Goal: Information Seeking & Learning: Learn about a topic

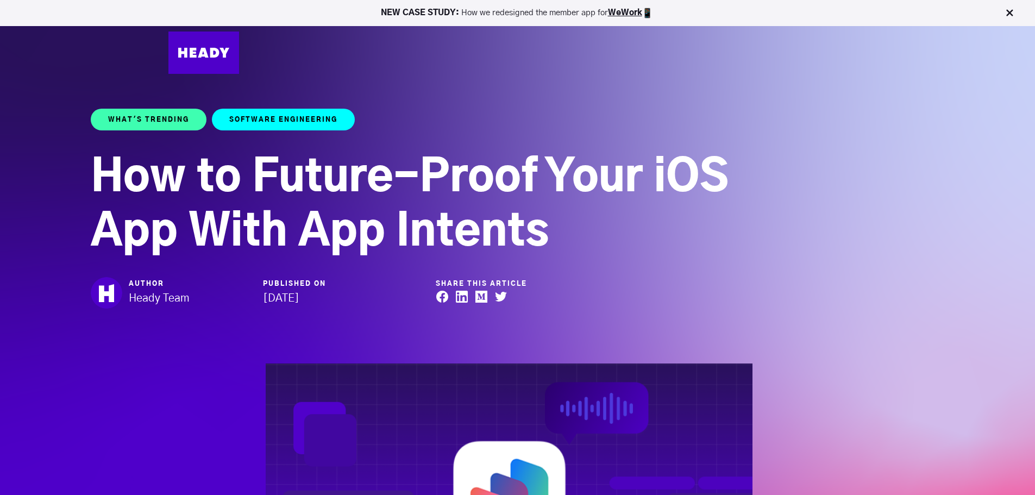
click at [293, 117] on link "Software Engineering" at bounding box center [283, 120] width 143 height 22
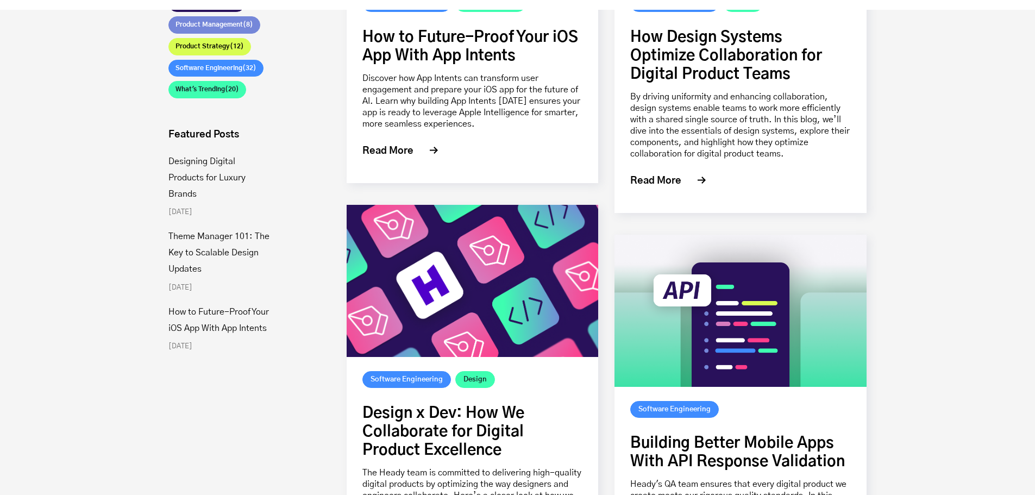
scroll to position [489, 0]
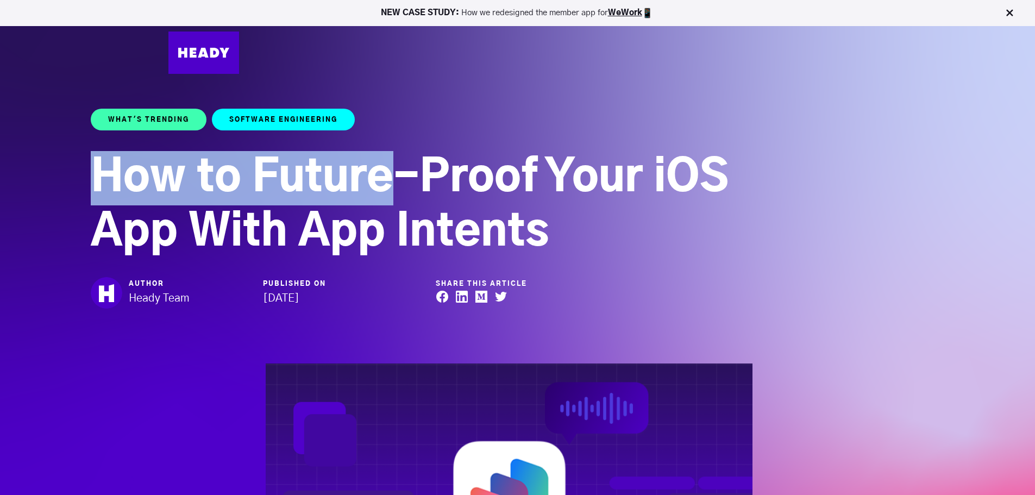
drag, startPoint x: 103, startPoint y: 173, endPoint x: 380, endPoint y: 186, distance: 276.9
click at [380, 186] on h1 "How to Future-Proof Your iOS App With App Intents" at bounding box center [432, 205] width 682 height 109
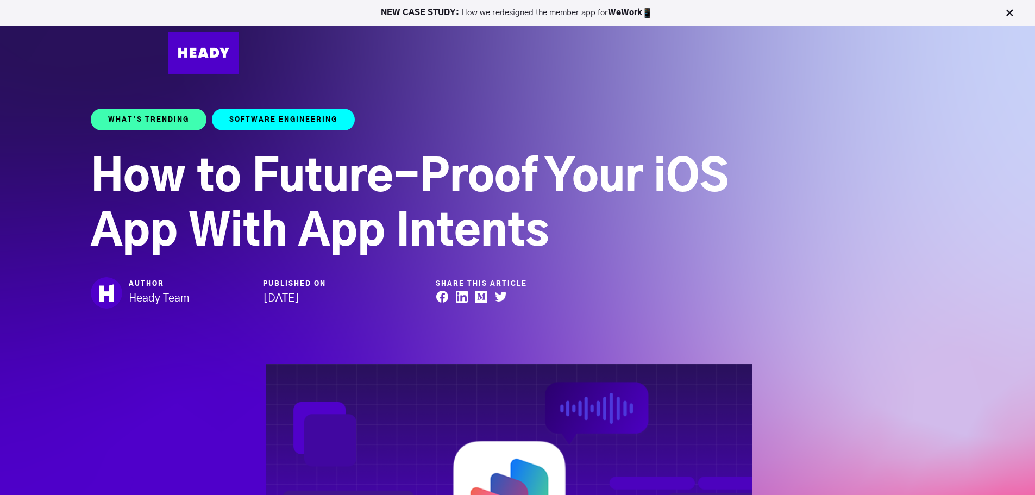
click at [438, 175] on h1 "How to Future-Proof Your iOS App With App Intents" at bounding box center [432, 205] width 682 height 109
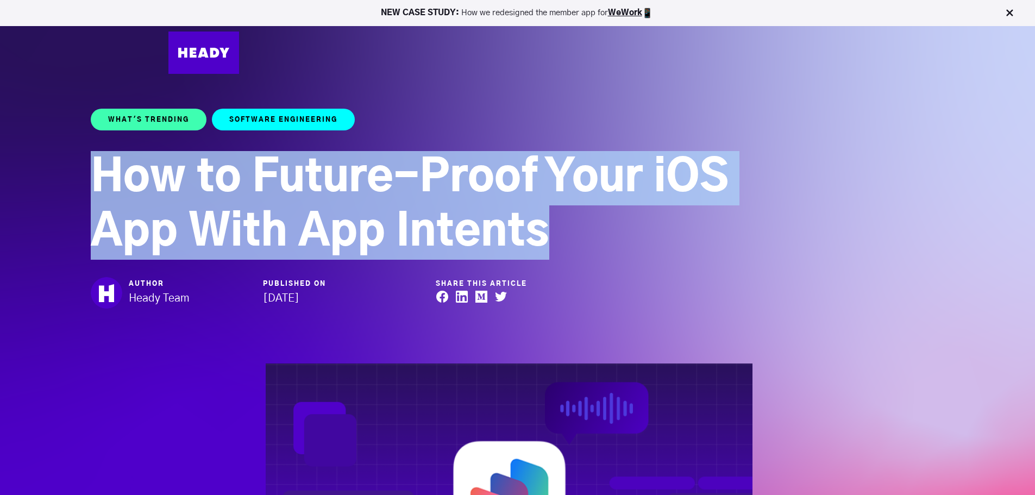
drag, startPoint x: 580, startPoint y: 224, endPoint x: 78, endPoint y: 160, distance: 506.3
click at [78, 160] on div "What's Trending Software Engineering How to Future-Proof Your iOS App With App …" at bounding box center [517, 342] width 1035 height 576
click at [809, 217] on div "What's Trending Software Engineering How to Future-Proof Your iOS App With App …" at bounding box center [517, 342] width 1035 height 576
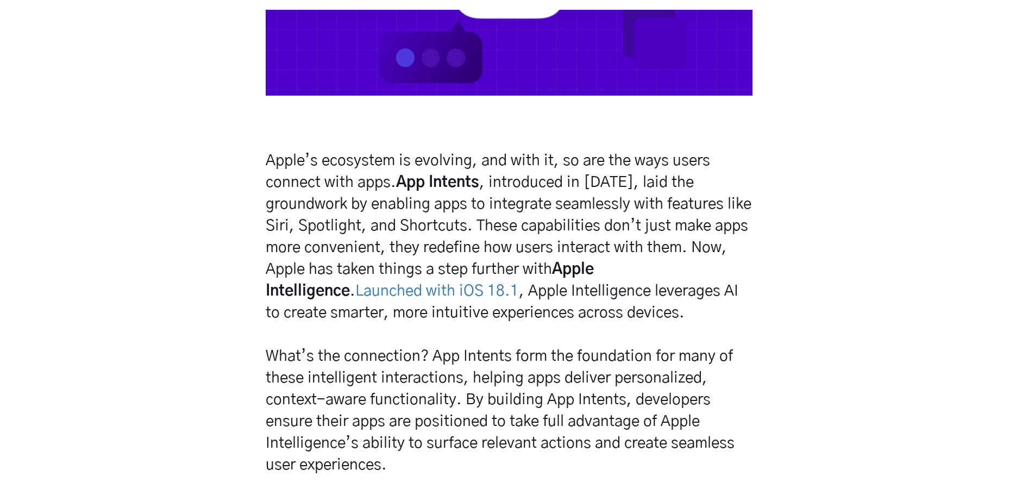
scroll to position [598, 0]
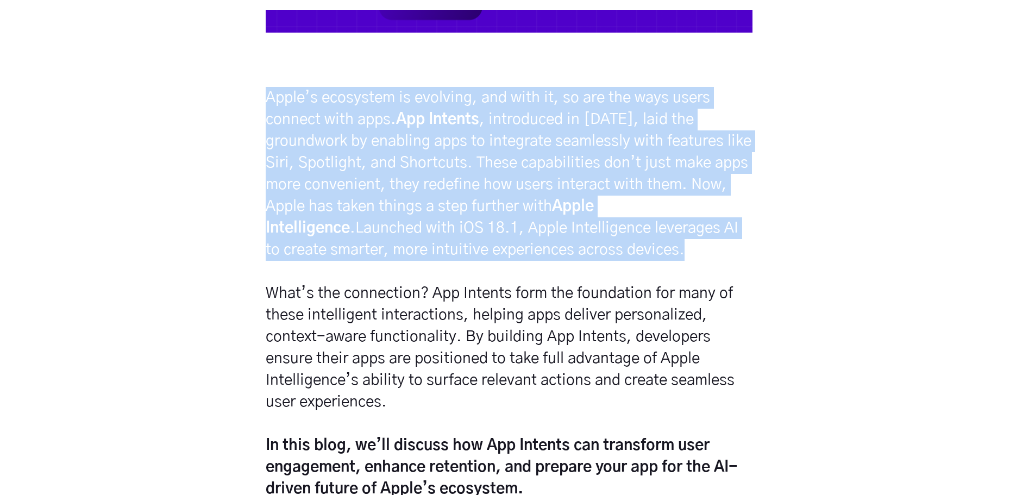
drag, startPoint x: 253, startPoint y: 96, endPoint x: 668, endPoint y: 257, distance: 445.5
click at [668, 257] on div "Apple’s ecosystem is evolving, and with it, so are the ways users connect with …" at bounding box center [517, 302] width 1035 height 430
click at [680, 260] on h5 "Apple’s ecosystem is evolving, and with it, so are the ways users connect with …" at bounding box center [509, 293] width 487 height 413
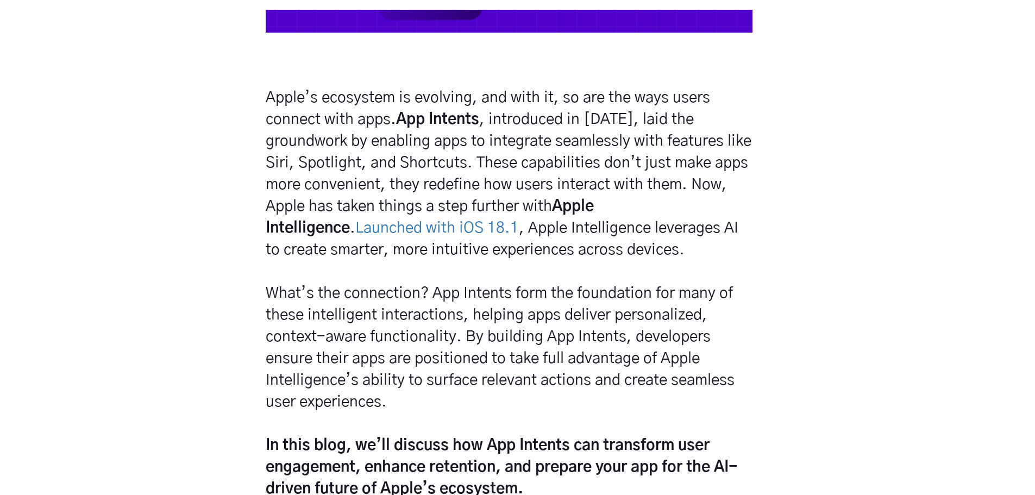
drag, startPoint x: 264, startPoint y: 97, endPoint x: 398, endPoint y: 118, distance: 135.9
click at [398, 118] on div "Apple’s ecosystem is evolving, and with it, so are the ways users connect with …" at bounding box center [509, 302] width 496 height 430
click at [586, 146] on h5 "Apple’s ecosystem is evolving, and with it, so are the ways users connect with …" at bounding box center [509, 293] width 487 height 413
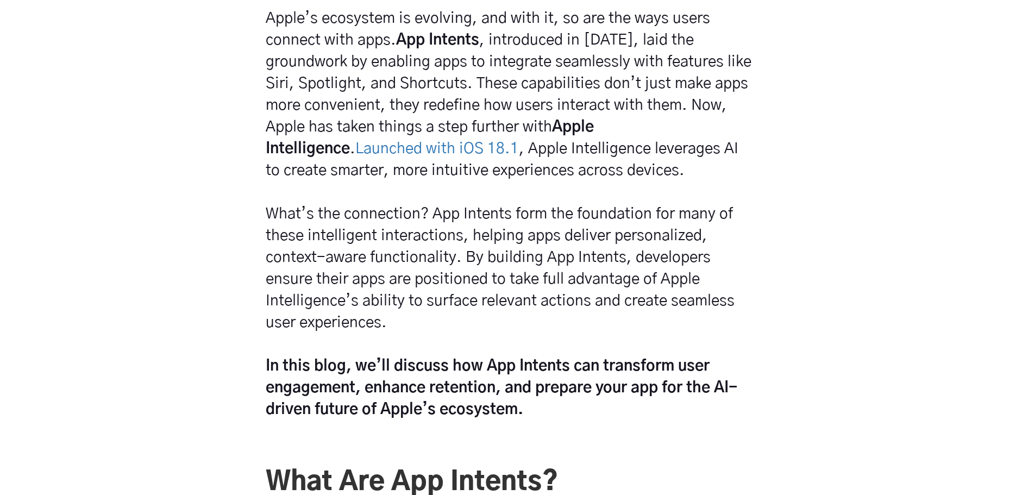
scroll to position [707, 0]
